Goal: Task Accomplishment & Management: Complete application form

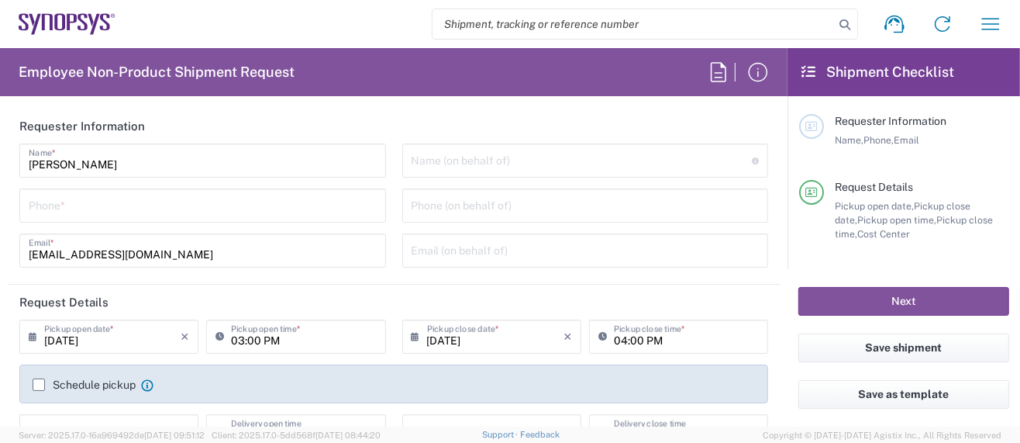
type input "Department"
type input "US01, SG, MSIP2, R&D 510464"
type input "Delivered at Place"
type input "[GEOGRAPHIC_DATA]"
type input "[US_STATE]"
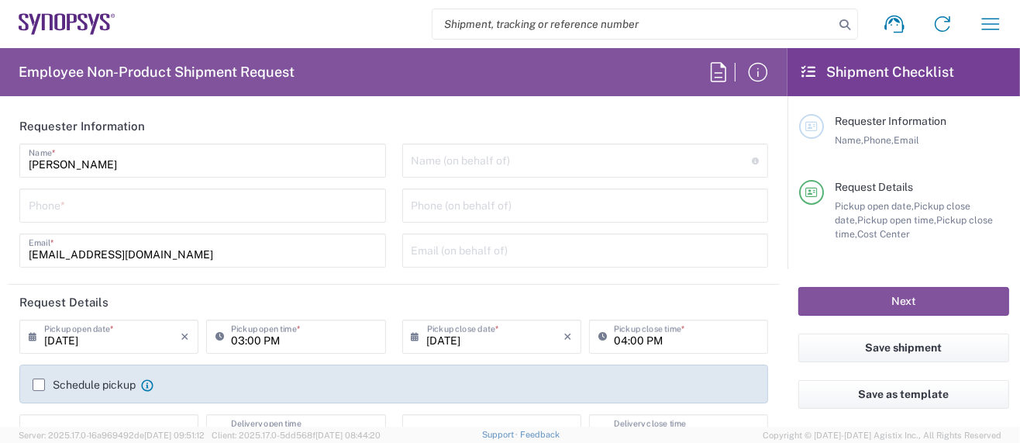
type input "[GEOGRAPHIC_DATA]"
type input "Hillsboro US03"
click at [188, 219] on div "Phone *" at bounding box center [202, 205] width 367 height 34
type input "5039399670"
click at [296, 119] on header "Requester Information" at bounding box center [394, 126] width 772 height 35
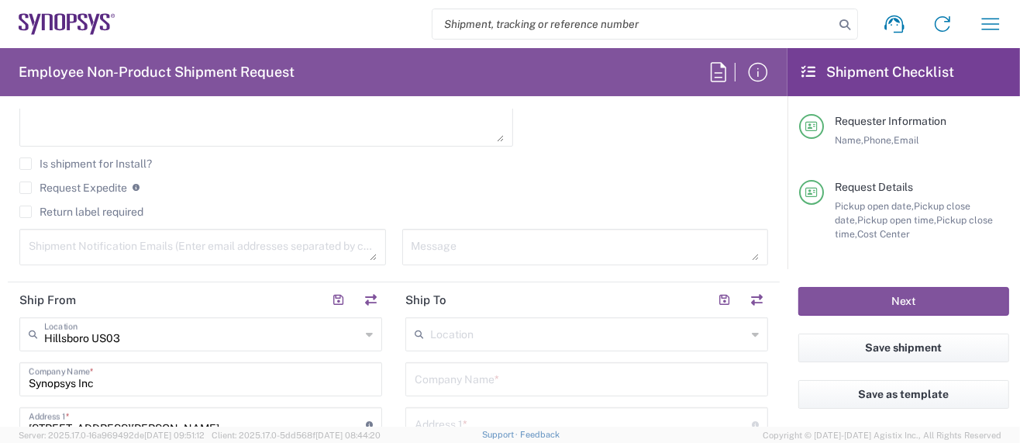
scroll to position [723, 0]
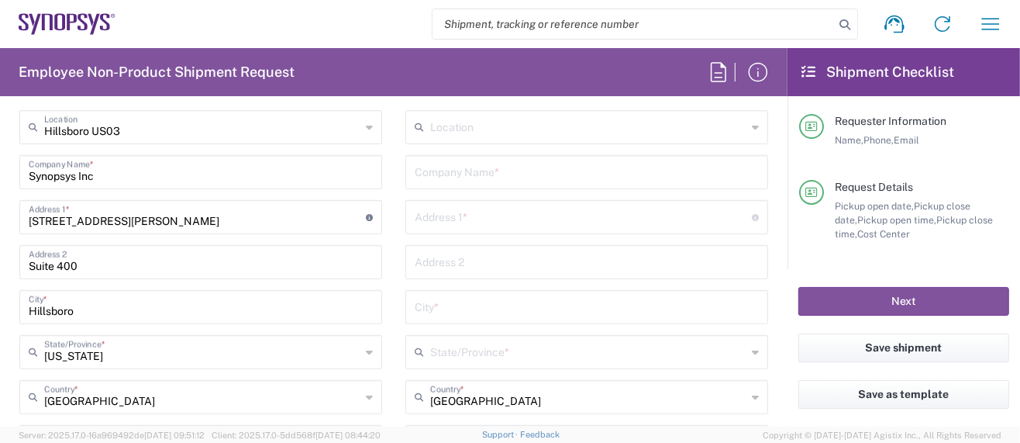
click at [529, 170] on input "text" at bounding box center [587, 170] width 344 height 27
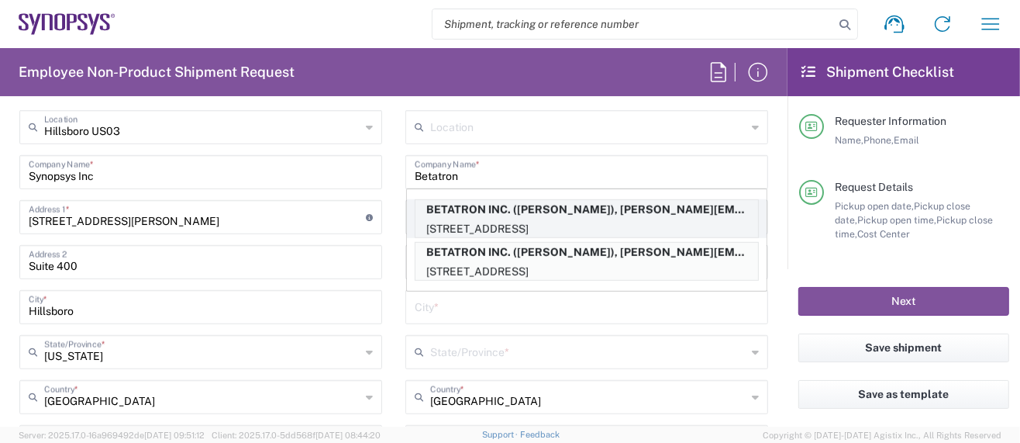
click at [561, 208] on p "BETATRON INC. ([PERSON_NAME]), [PERSON_NAME][EMAIL_ADDRESS][PERSON_NAME][DOMAIN…" at bounding box center [586, 209] width 343 height 19
type input "BETATRON INC."
type input "[GEOGRAPHIC_DATA]"
type input "[GEOGRAPHIC_DATA][PERSON_NAME]"
type input "[US_STATE]"
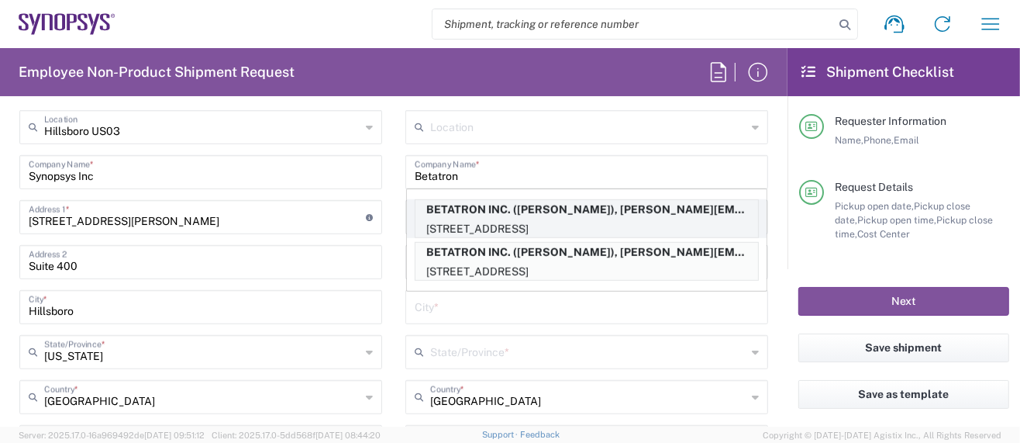
type input "95131"
type input "[PERSON_NAME]"
type input "4088061431"
type input "[PERSON_NAME][EMAIL_ADDRESS][PERSON_NAME][DOMAIN_NAME]"
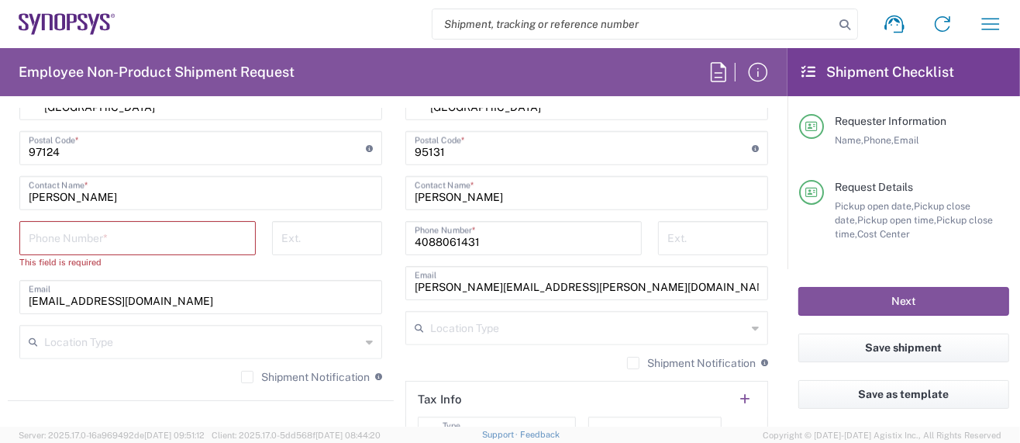
scroll to position [1033, 0]
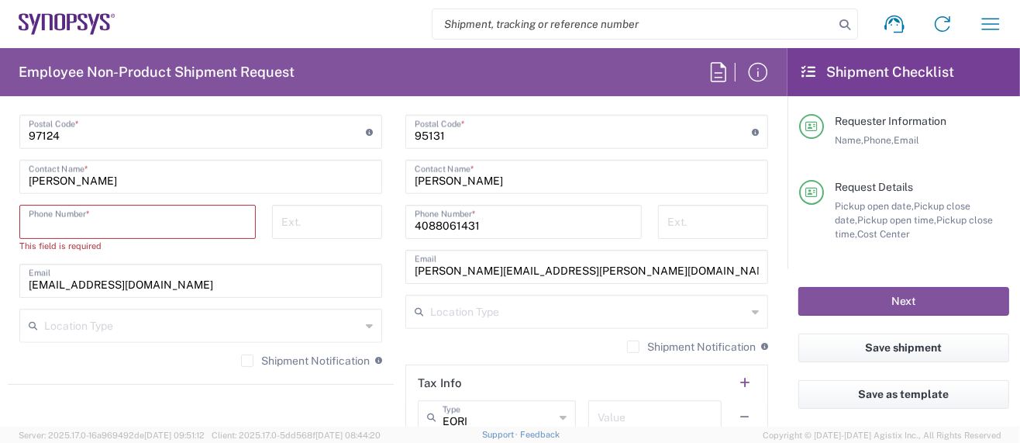
click at [191, 221] on input "tel" at bounding box center [138, 220] width 218 height 27
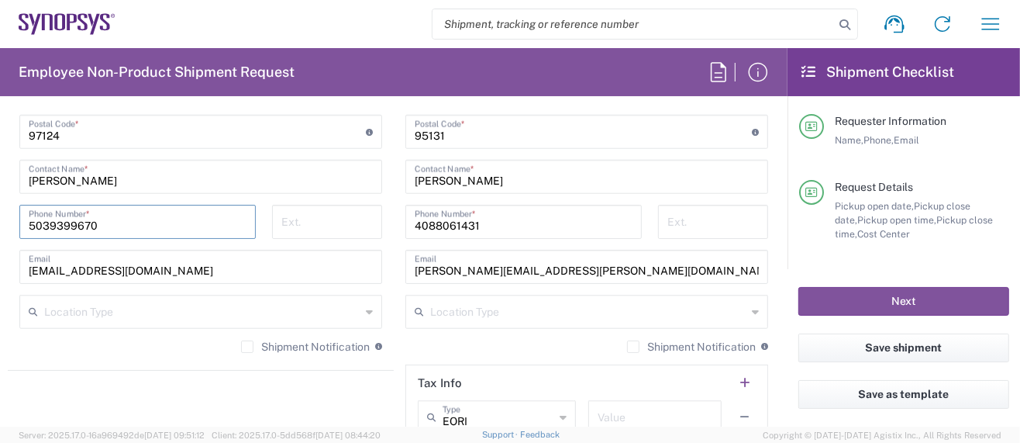
type input "5039399670"
click at [209, 184] on input "[PERSON_NAME]" at bounding box center [201, 175] width 344 height 27
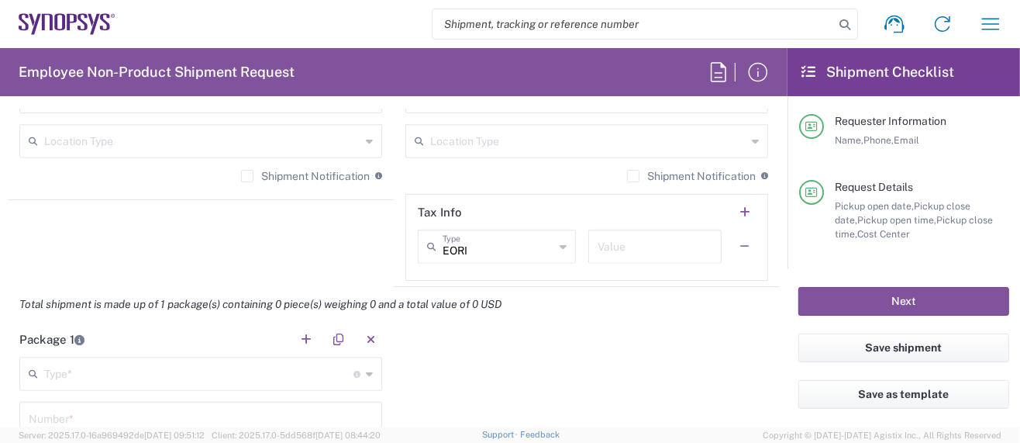
scroll to position [1240, 0]
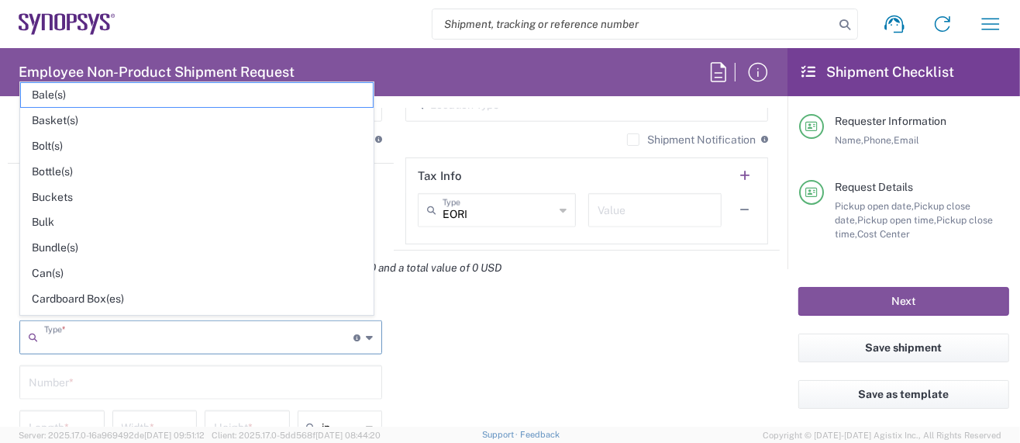
click at [110, 333] on input "text" at bounding box center [198, 335] width 309 height 27
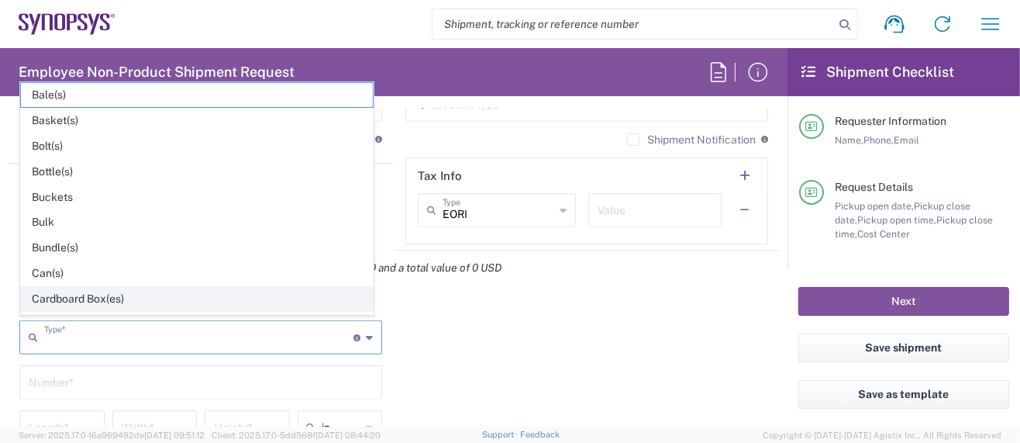
click at [102, 295] on span "Cardboard Box(es)" at bounding box center [197, 299] width 352 height 24
type input "Cardboard Box(es)"
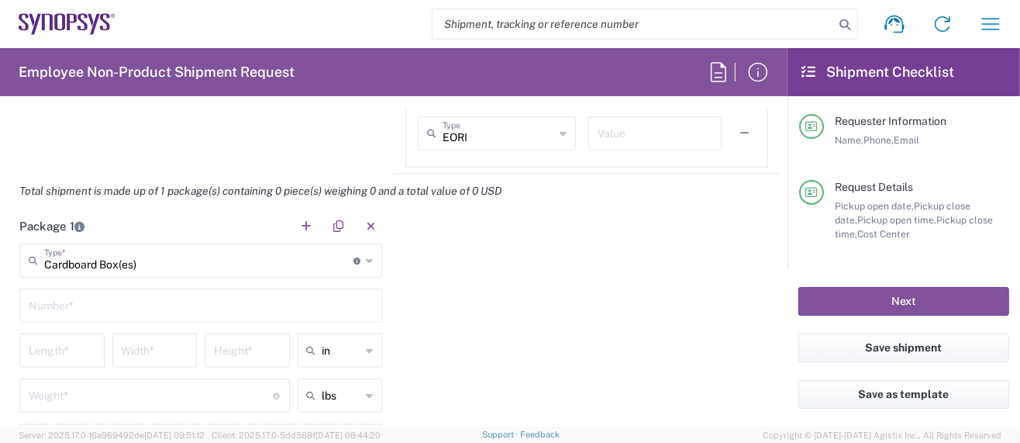
scroll to position [1343, 0]
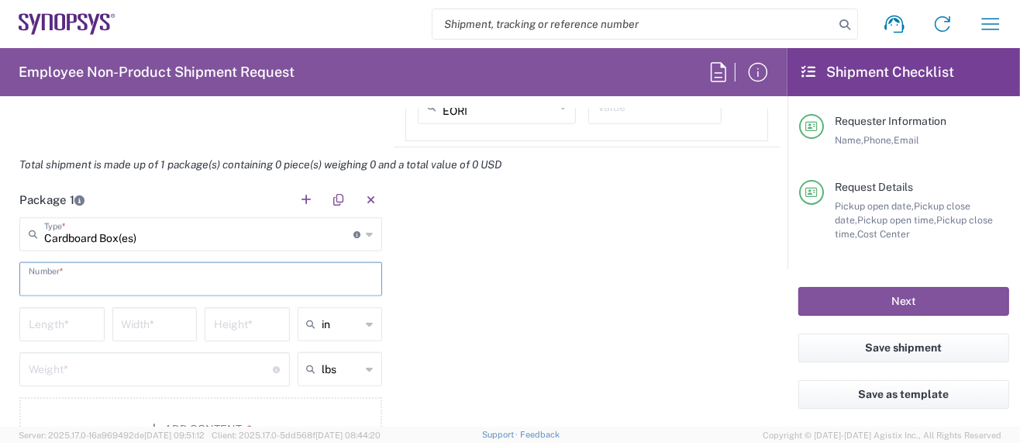
click at [99, 280] on input "text" at bounding box center [201, 277] width 344 height 27
type input "1"
click at [70, 314] on input "number" at bounding box center [62, 322] width 67 height 27
type input "15.5"
type input "16"
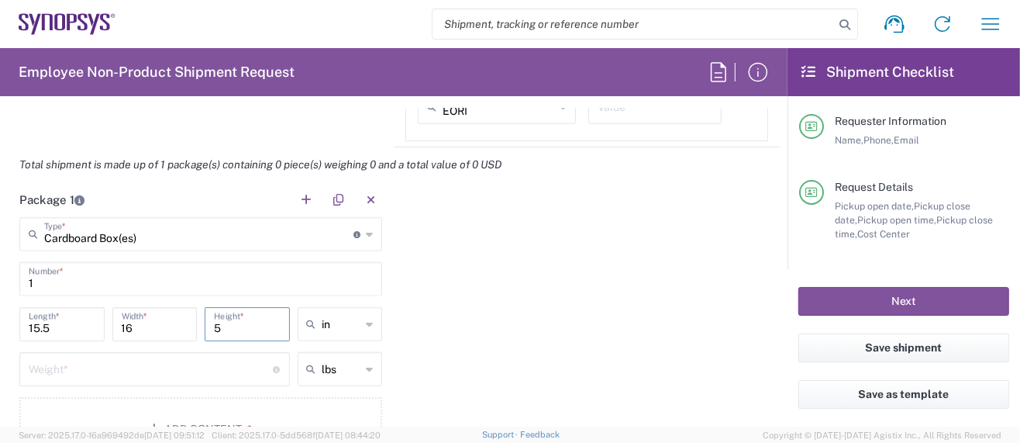
type input "5"
click at [160, 358] on input "number" at bounding box center [151, 367] width 245 height 27
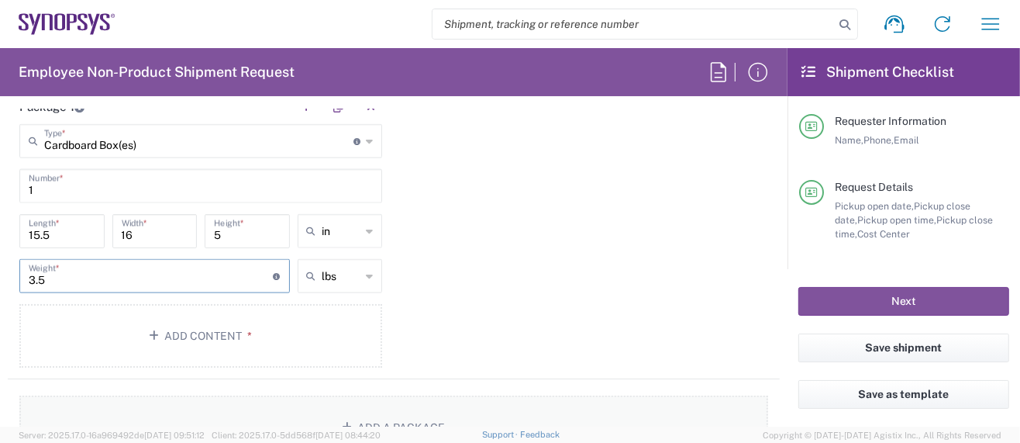
scroll to position [1446, 0]
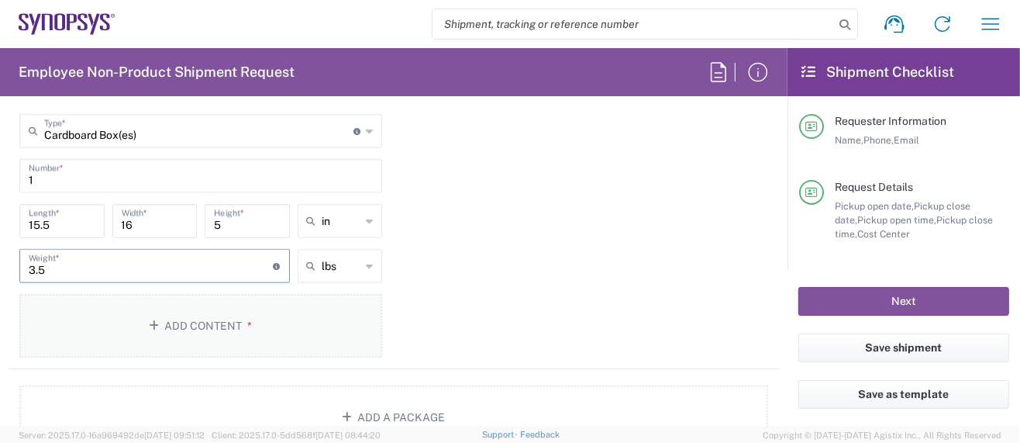
type input "3.5"
click at [224, 333] on button "Add Content *" at bounding box center [200, 326] width 363 height 64
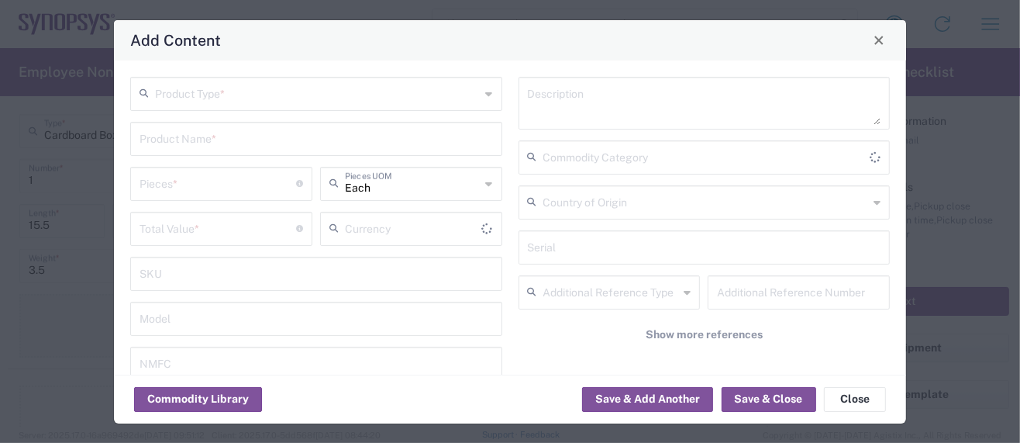
type input "US Dollar"
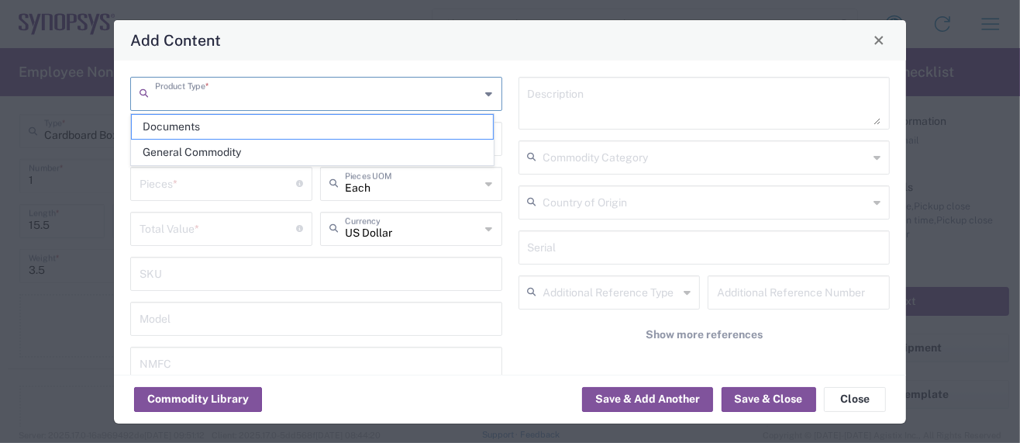
click at [202, 95] on input "text" at bounding box center [318, 92] width 326 height 27
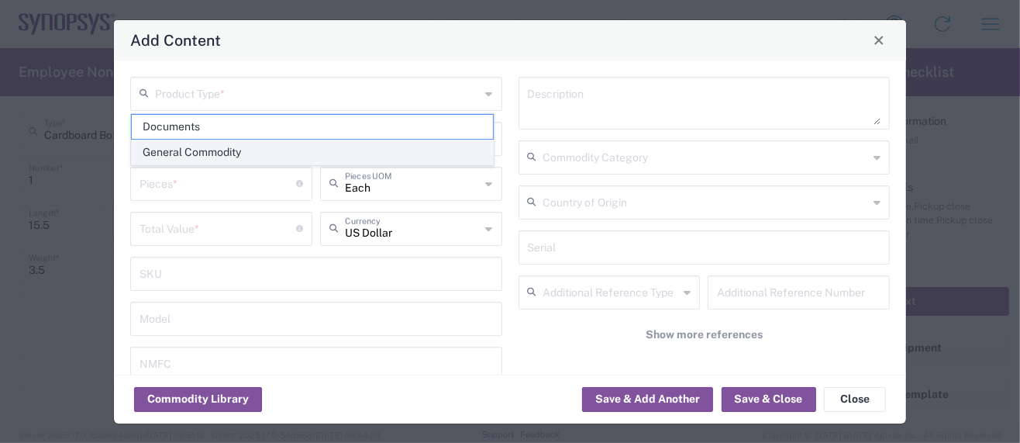
click at [201, 148] on span "General Commodity" at bounding box center [312, 152] width 361 height 24
type input "General Commodity"
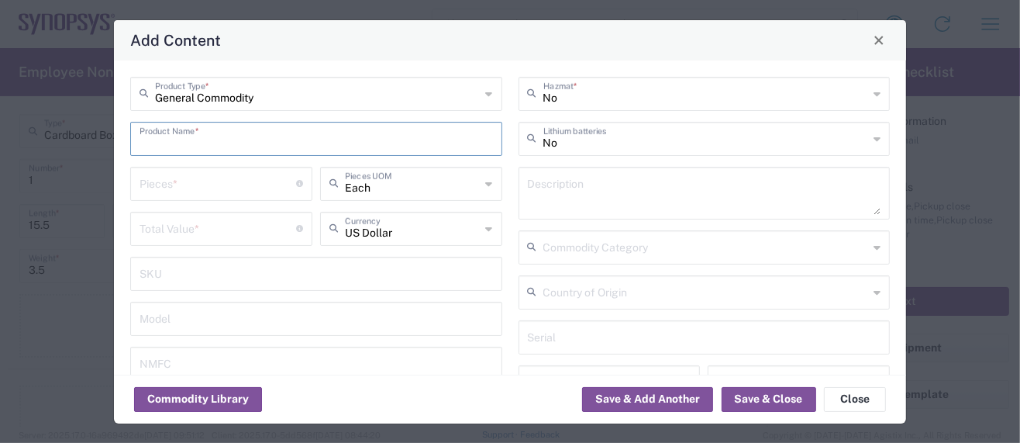
click at [151, 136] on input "text" at bounding box center [316, 137] width 353 height 27
paste input "PJ-082BH"
type input "PJ-082BH"
click at [529, 185] on textarea at bounding box center [704, 192] width 353 height 43
paste textarea "PJ-082BH"
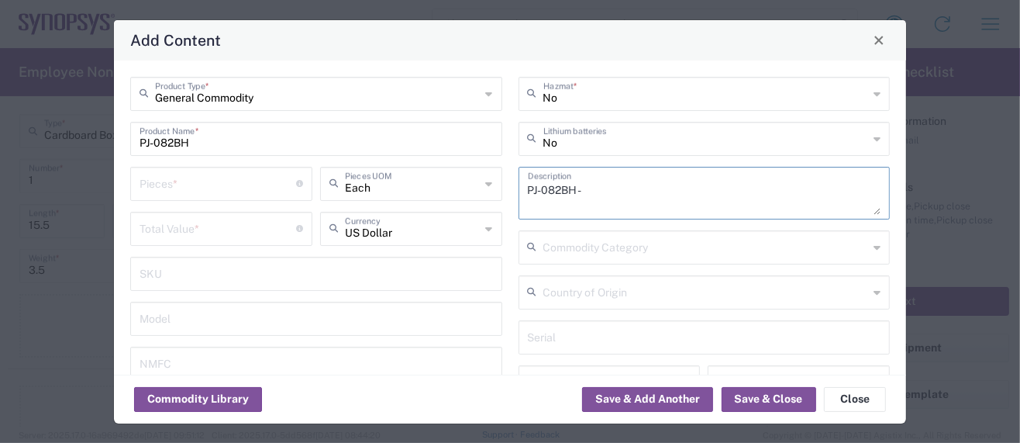
click at [626, 191] on textarea "PJ-082BH -" at bounding box center [704, 192] width 353 height 43
paste textarea "CONN PWR JACK 2.5X5.5MM SOLDER"
type textarea "PJ-082BH - CONN PWR JACK 2.5X5.5MM SOLDER"
click at [162, 188] on input "number" at bounding box center [218, 182] width 157 height 27
type input "1"
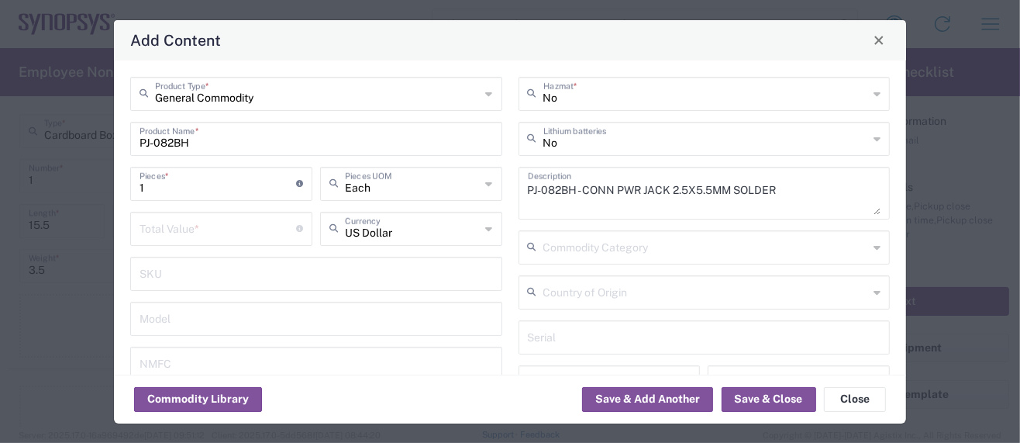
click at [153, 224] on input "number" at bounding box center [218, 227] width 157 height 27
paste input "1.22690"
type input "1.22690"
drag, startPoint x: 156, startPoint y: 186, endPoint x: 88, endPoint y: 185, distance: 67.4
click at [88, 185] on div "Add Content General Commodity Product Type * PJ-082BH Product Name * 1 Pieces *…" at bounding box center [510, 221] width 1020 height 443
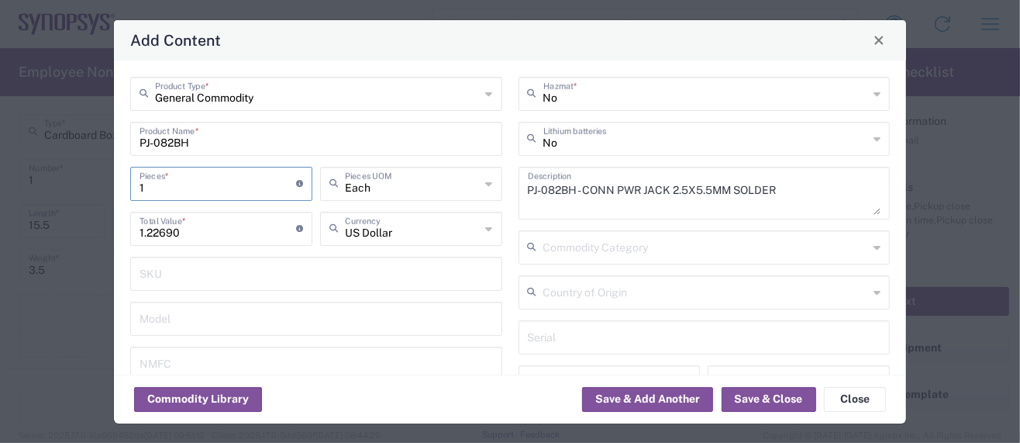
type input "2"
type input "2.45"
type input "20"
type input "24.5"
type input "200"
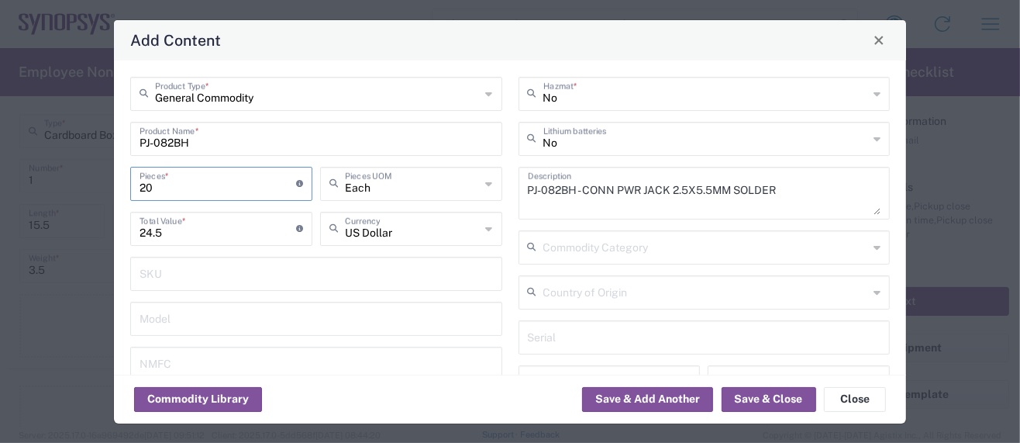
type input "245"
type input "200"
click at [662, 401] on button "Save & Add Another" at bounding box center [647, 399] width 131 height 25
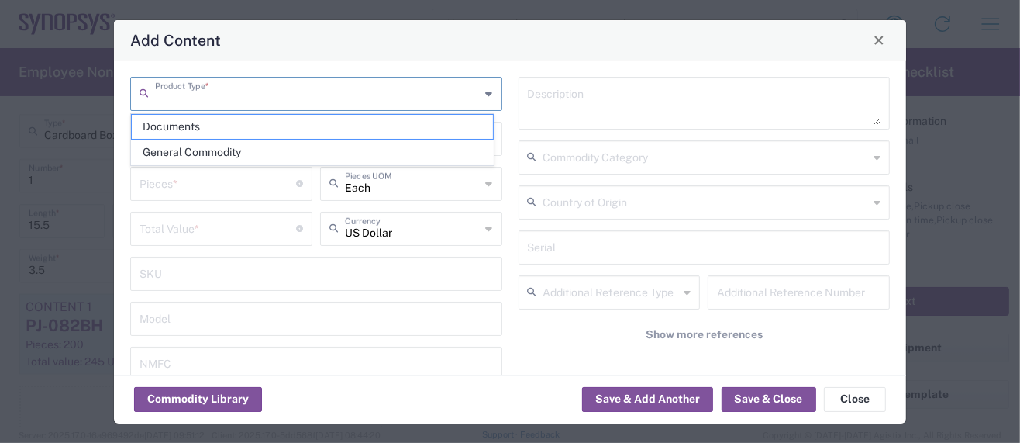
click at [201, 84] on input "text" at bounding box center [318, 92] width 326 height 27
click at [184, 153] on span "General Commodity" at bounding box center [312, 152] width 361 height 24
type input "General Commodity"
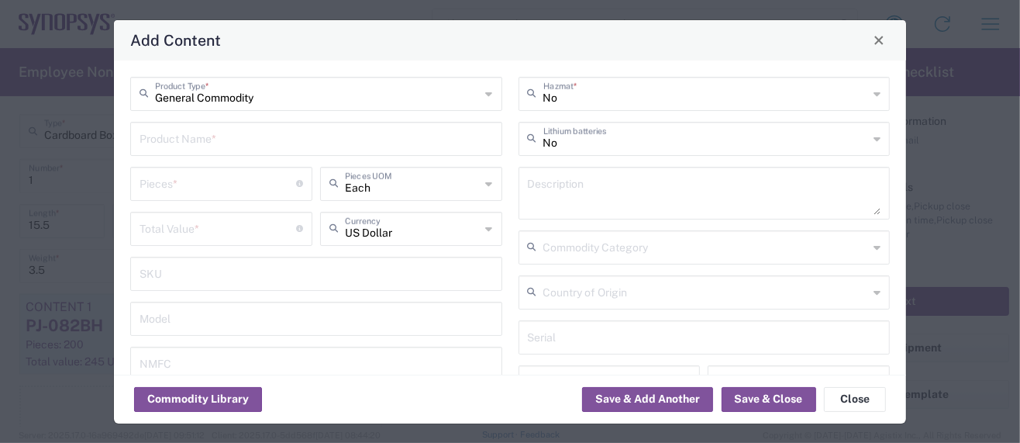
click at [224, 141] on input "text" at bounding box center [316, 137] width 353 height 27
paste input "GRM32ER71E226KE15K"
type input "GRM32ER71E226KE15K"
click at [553, 197] on textarea at bounding box center [704, 192] width 353 height 43
paste textarea "GRM32ER71E226KE15K"
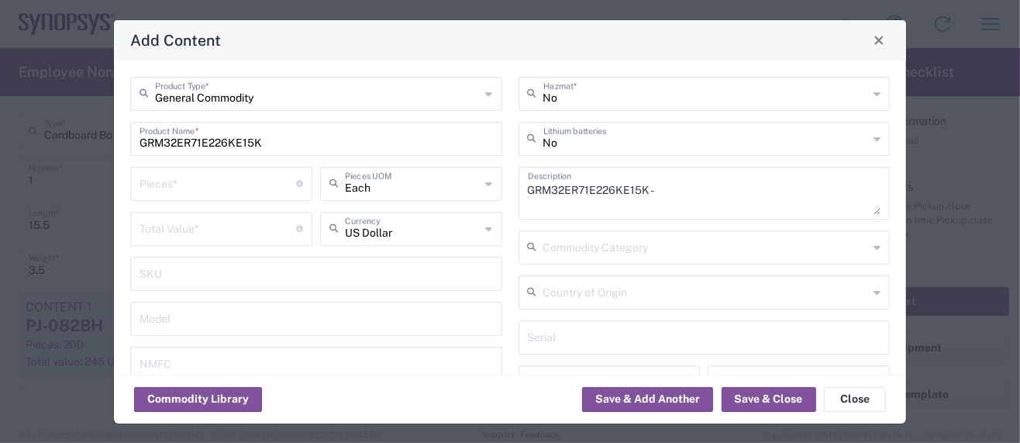
click at [688, 190] on textarea "GRM32ER71E226KE15K -" at bounding box center [704, 192] width 353 height 43
paste textarea "CAP CER 22UF 25V X7R 1210"
type textarea "GRM32ER71E226KE15K - CAP CER 22UF 25V X7R 1210"
click at [162, 195] on input "number" at bounding box center [218, 182] width 157 height 27
type input "1"
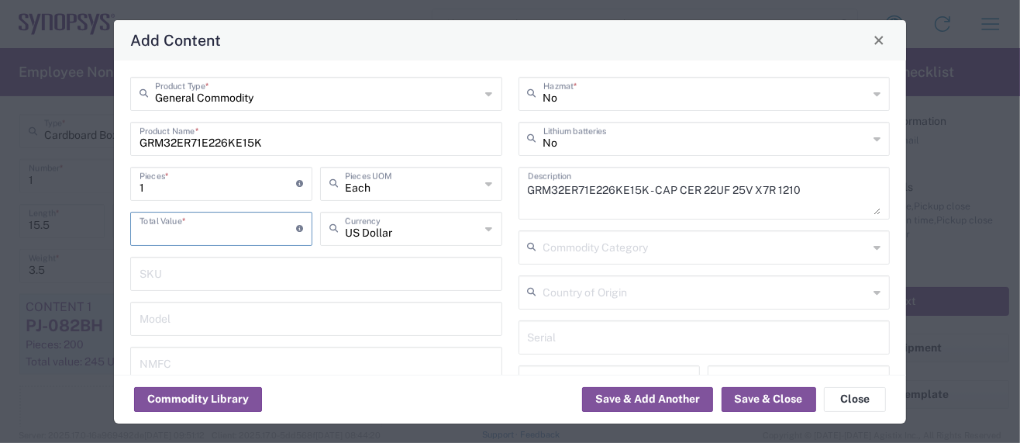
click at [154, 231] on input "number" at bounding box center [218, 227] width 157 height 27
paste input "0.25462"
type input "0.25462"
click at [149, 186] on input "1" at bounding box center [218, 182] width 157 height 27
type input "10"
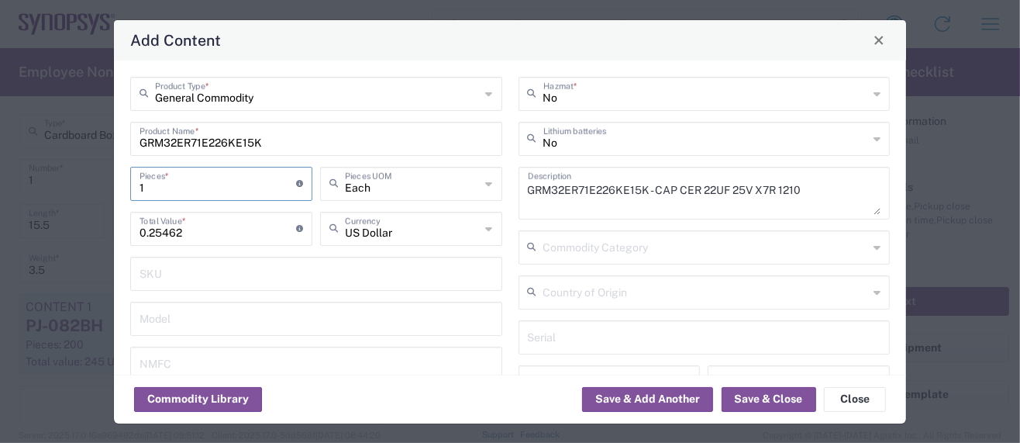
type input "2.55"
type input "100"
type input "25.5"
type input "1000"
type input "255"
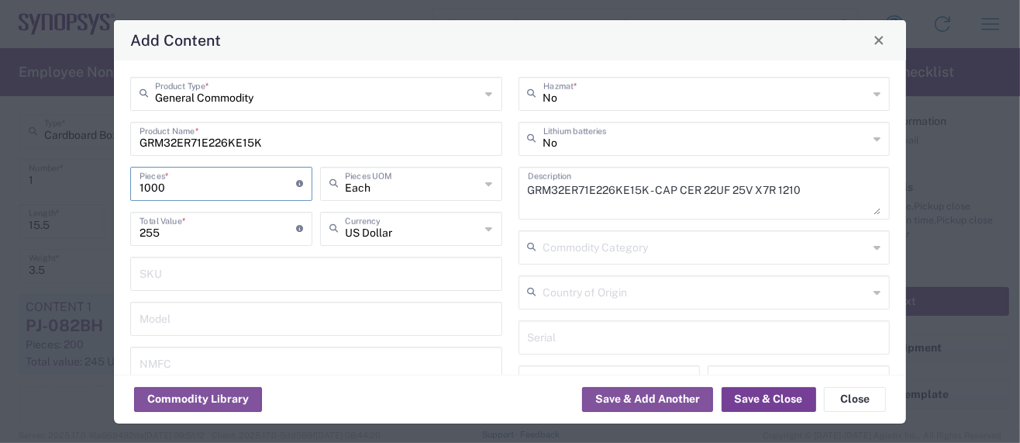
type input "1000"
click at [753, 398] on button "Save & Close" at bounding box center [769, 399] width 95 height 25
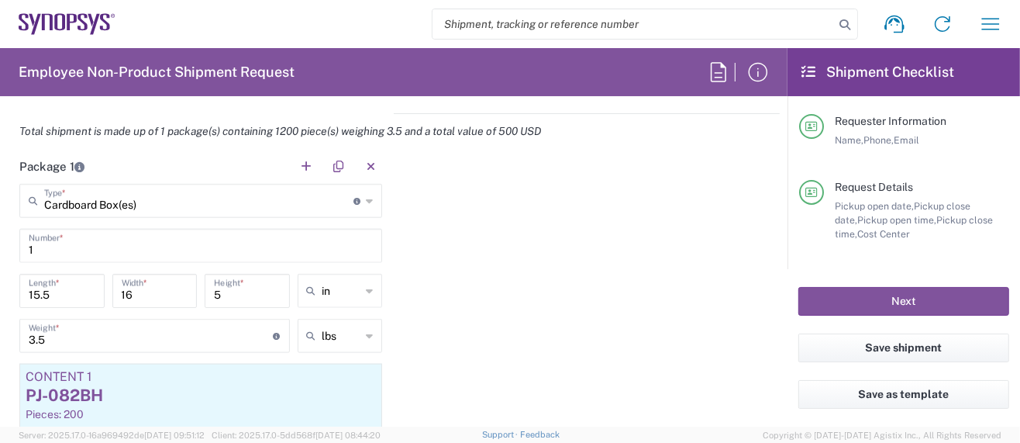
scroll to position [1457, 0]
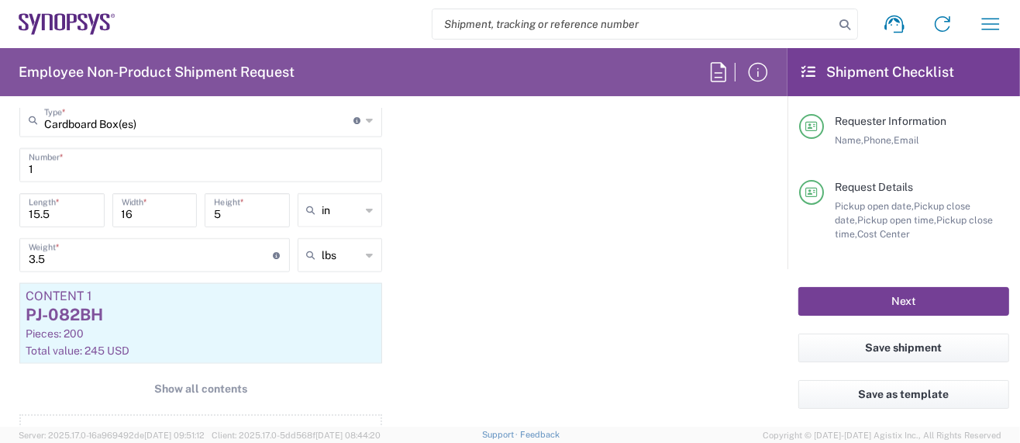
click at [901, 301] on button "Next" at bounding box center [903, 301] width 211 height 29
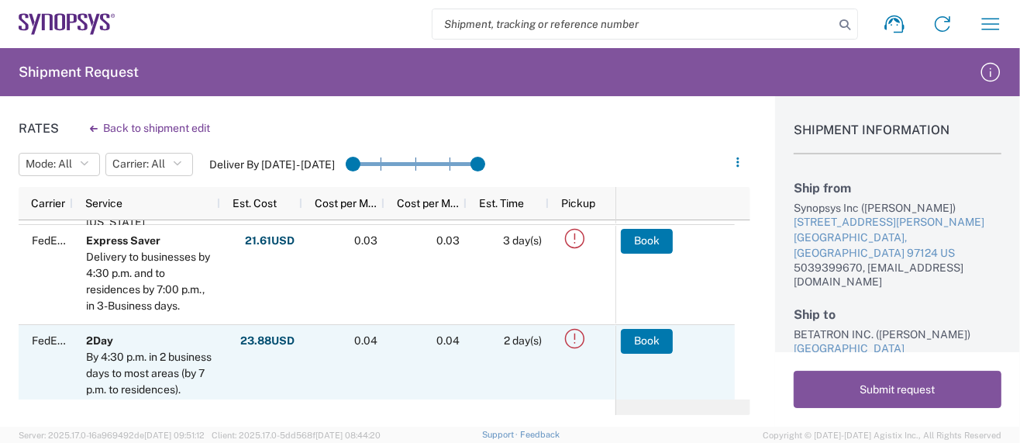
scroll to position [103, 0]
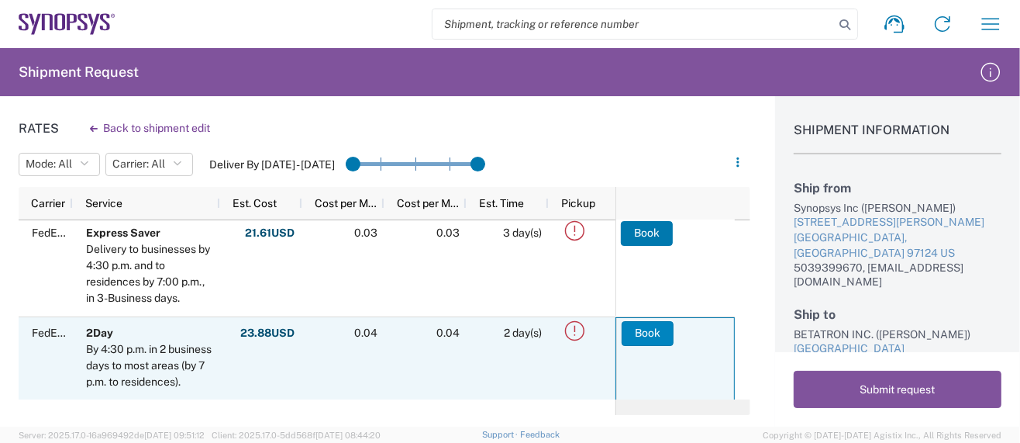
click at [636, 331] on button "Book" at bounding box center [648, 333] width 52 height 25
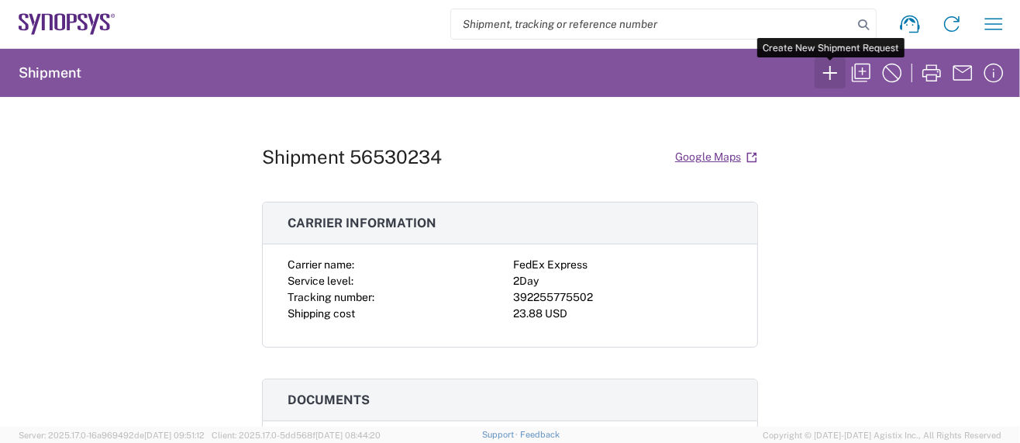
click at [823, 70] on icon "button" at bounding box center [830, 72] width 25 height 25
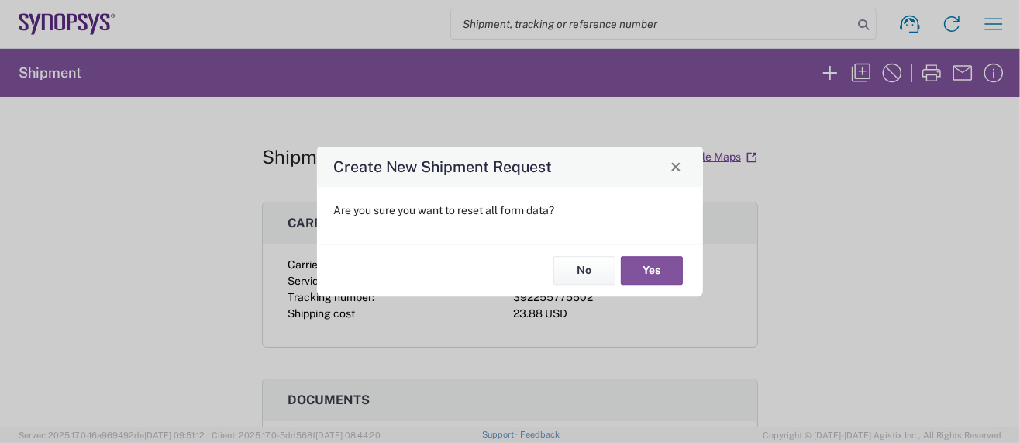
click at [811, 240] on div "Create New Shipment Request Are you sure you want to reset all form data? No Yes" at bounding box center [510, 221] width 1020 height 443
click at [681, 169] on span "Close" at bounding box center [676, 166] width 11 height 11
